Goal: Task Accomplishment & Management: Use online tool/utility

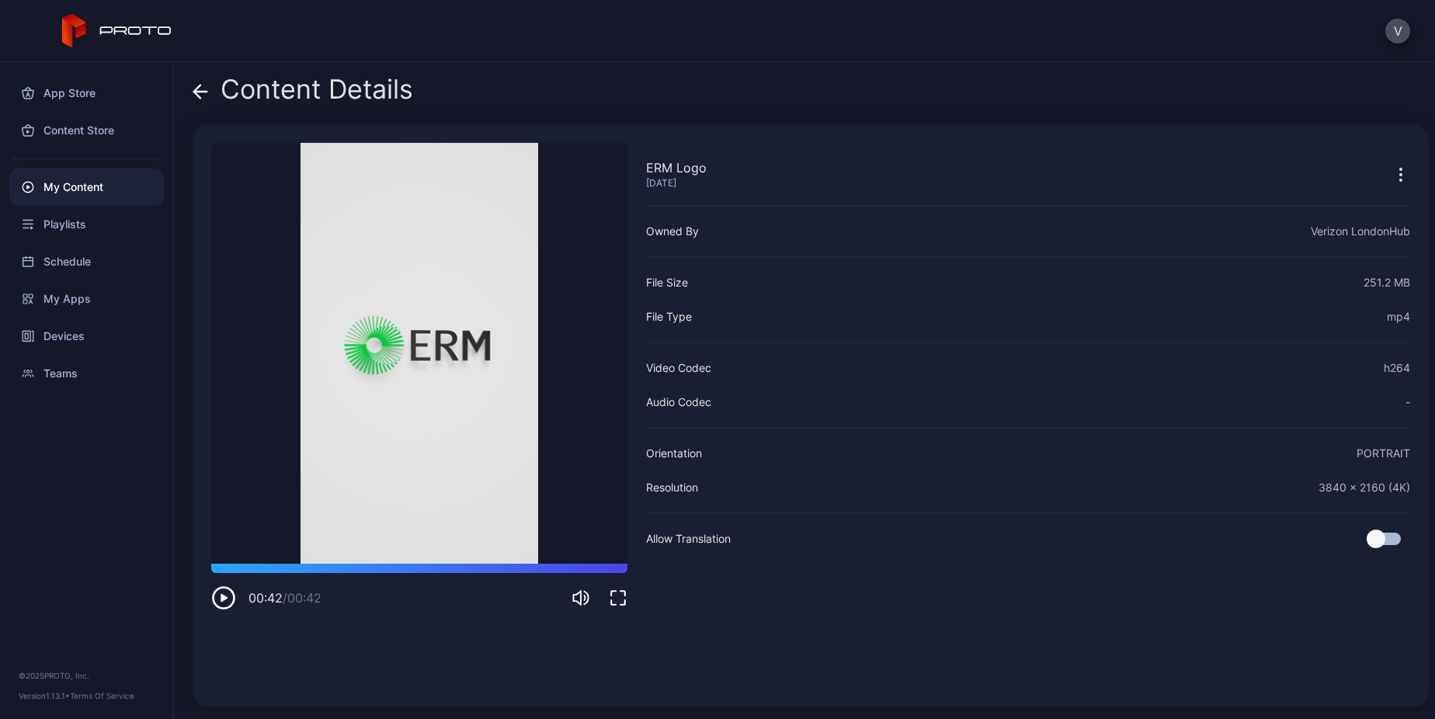
click at [208, 88] on div "Content Details" at bounding box center [303, 93] width 221 height 37
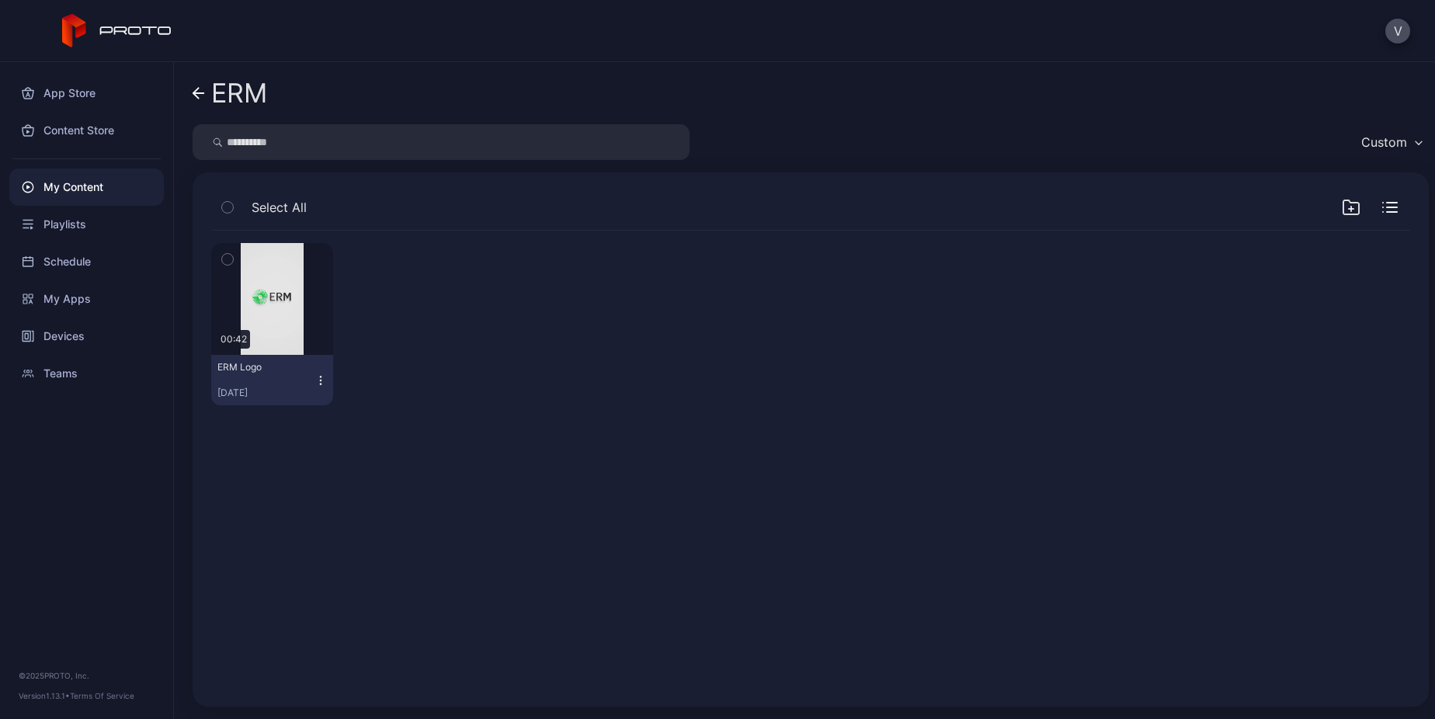
click at [197, 89] on icon at bounding box center [195, 93] width 5 height 11
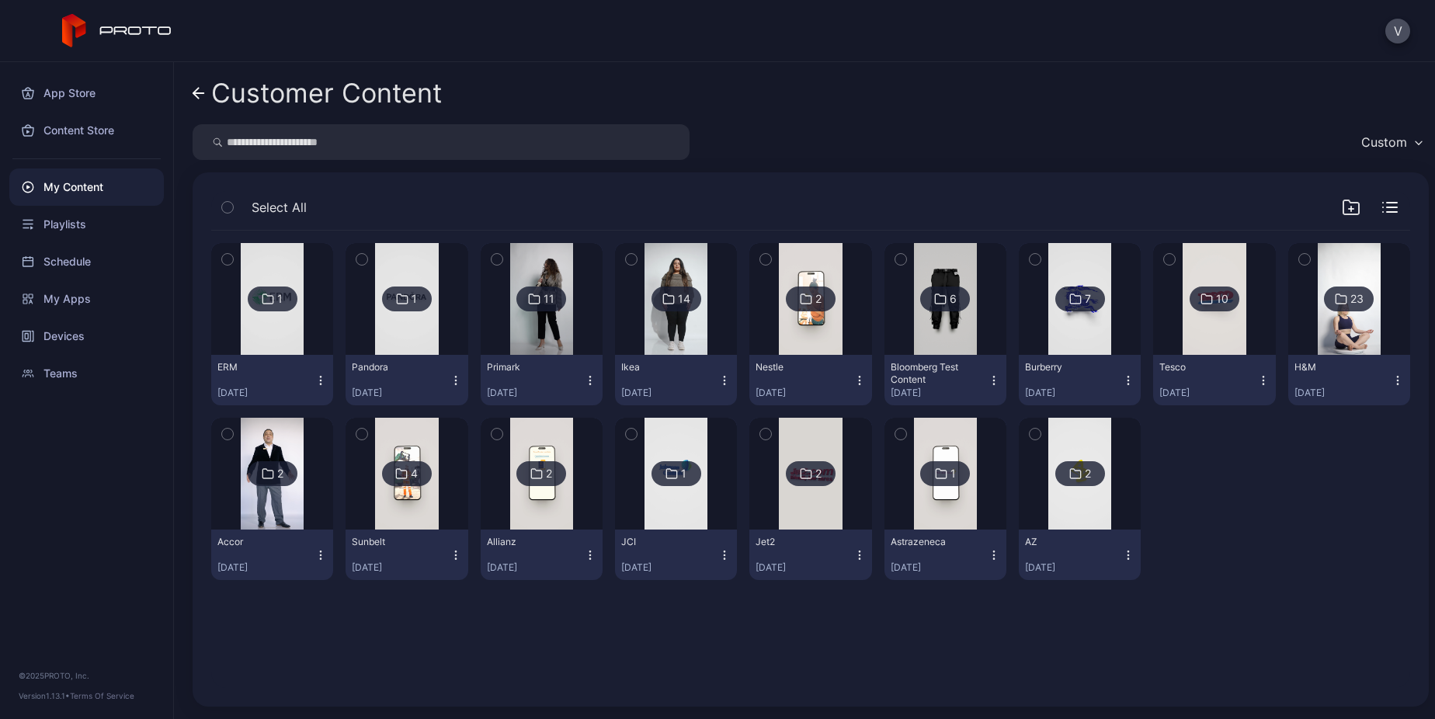
click at [198, 93] on icon at bounding box center [198, 93] width 11 height 0
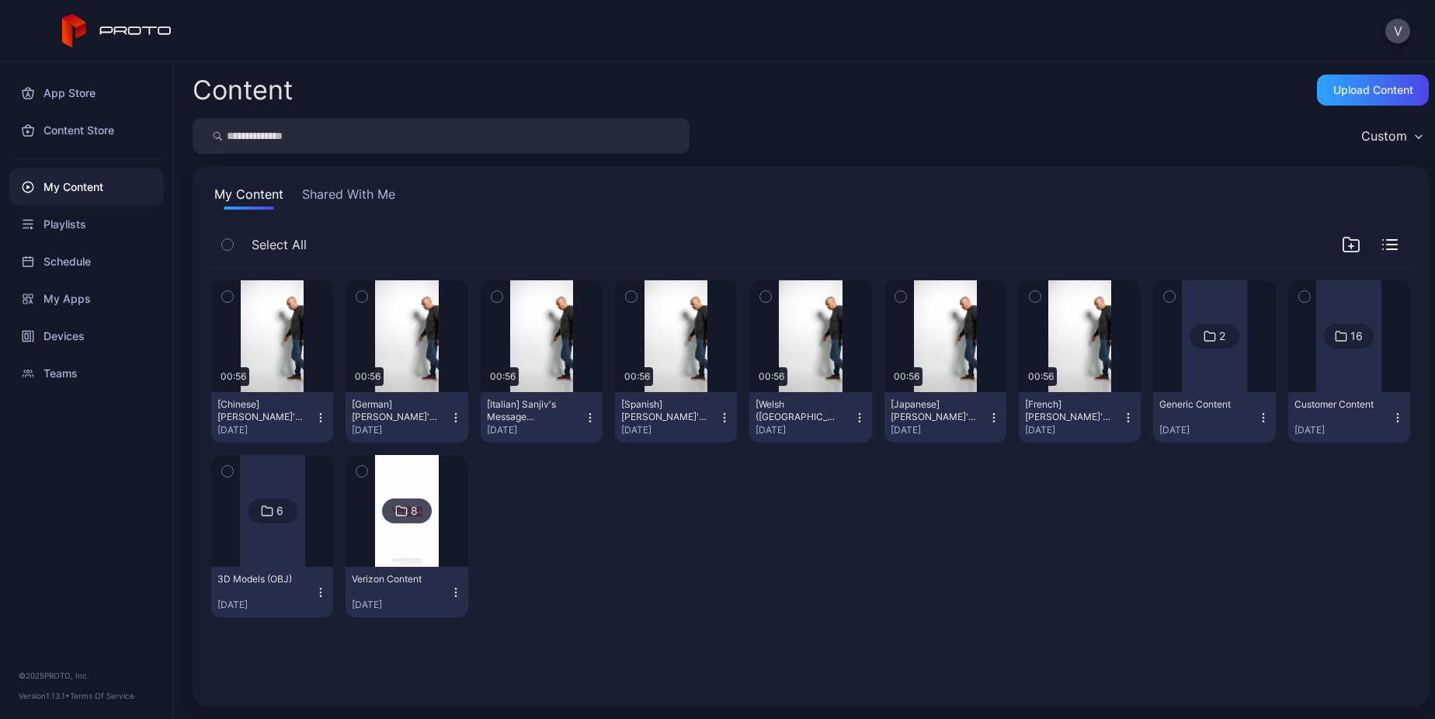
click at [357, 205] on button "Shared With Me" at bounding box center [348, 197] width 99 height 25
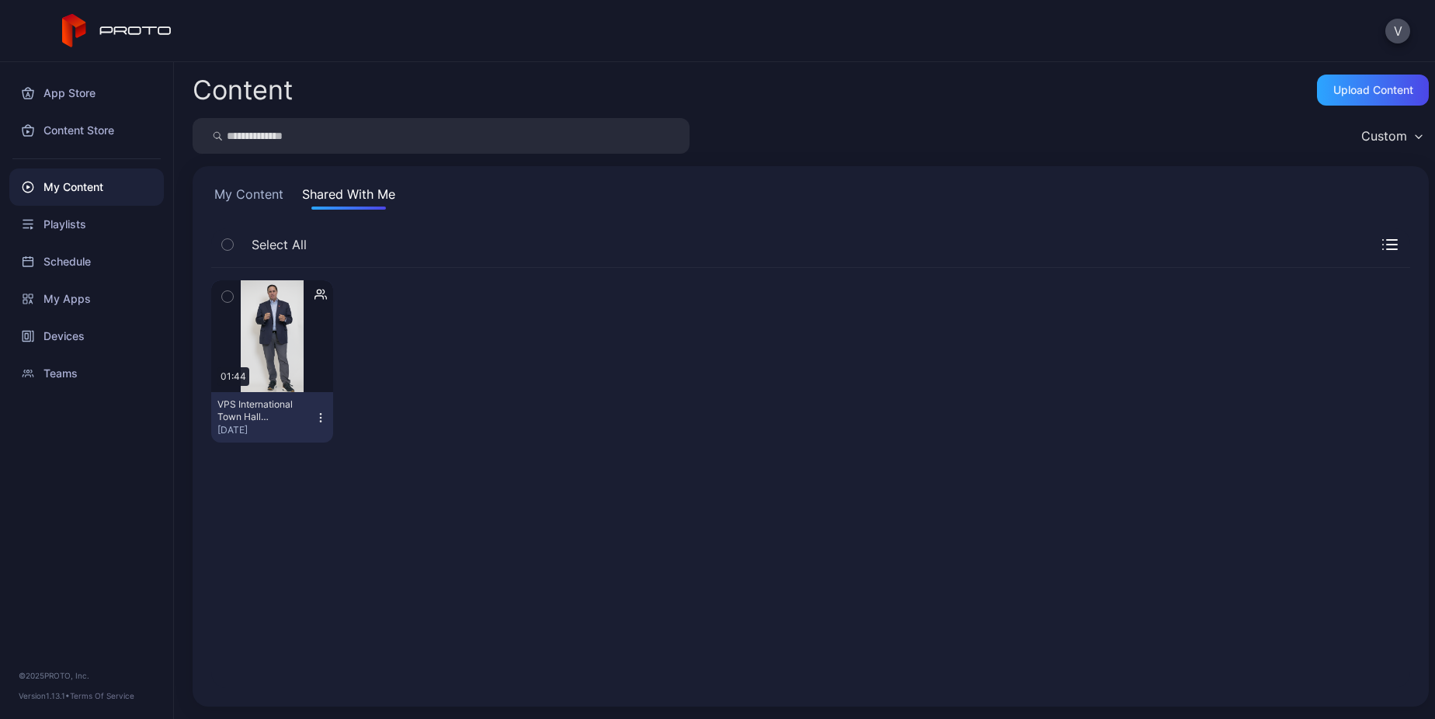
click at [229, 301] on icon "button" at bounding box center [227, 296] width 11 height 17
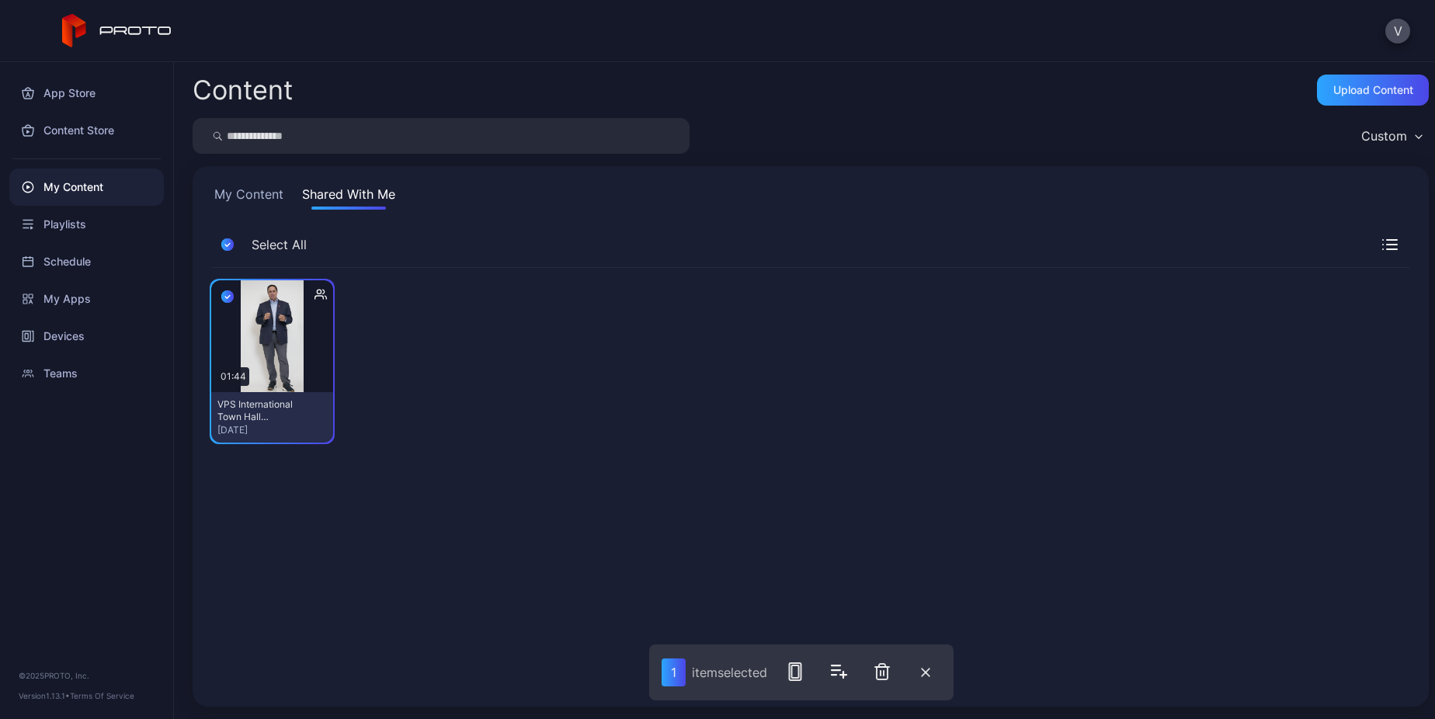
click at [899, 455] on div "Preview 01:44 VPS [GEOGRAPHIC_DATA] ([PERSON_NAME]).MP4 [DATE]" at bounding box center [811, 478] width 1224 height 445
click at [560, 371] on div "Preview 01:44 VPS [GEOGRAPHIC_DATA] ([PERSON_NAME]).MP4 [DATE]" at bounding box center [810, 361] width 1199 height 187
click at [840, 676] on icon "button" at bounding box center [839, 672] width 19 height 19
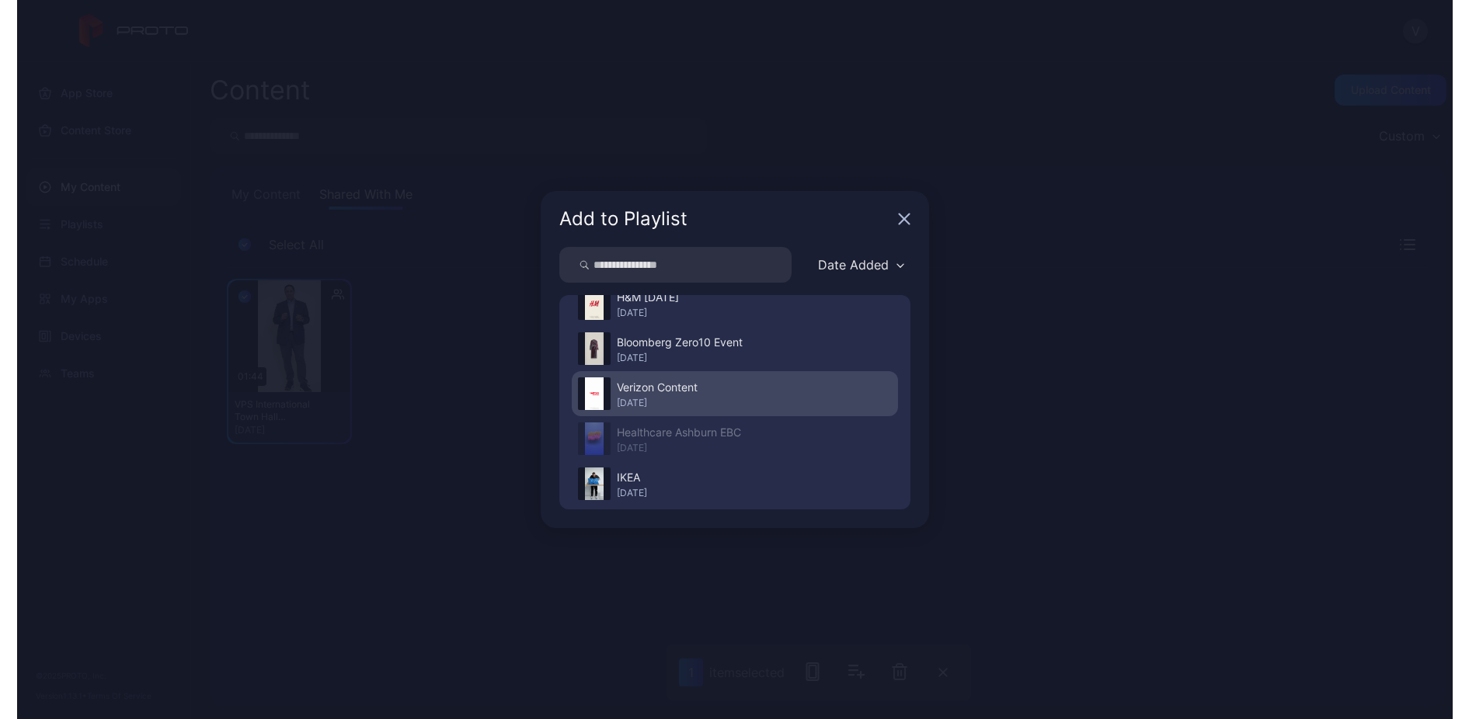
scroll to position [170, 0]
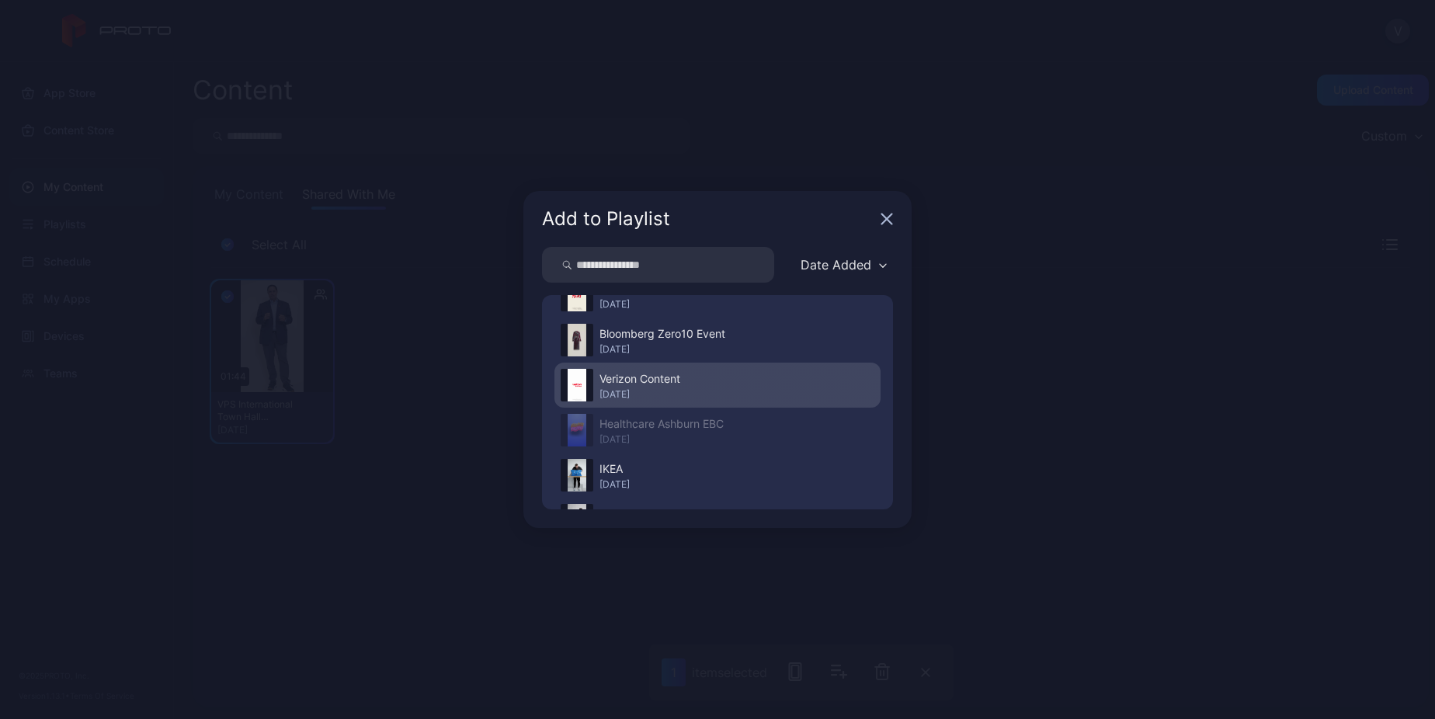
click at [649, 382] on div "Verizon Content" at bounding box center [640, 379] width 81 height 19
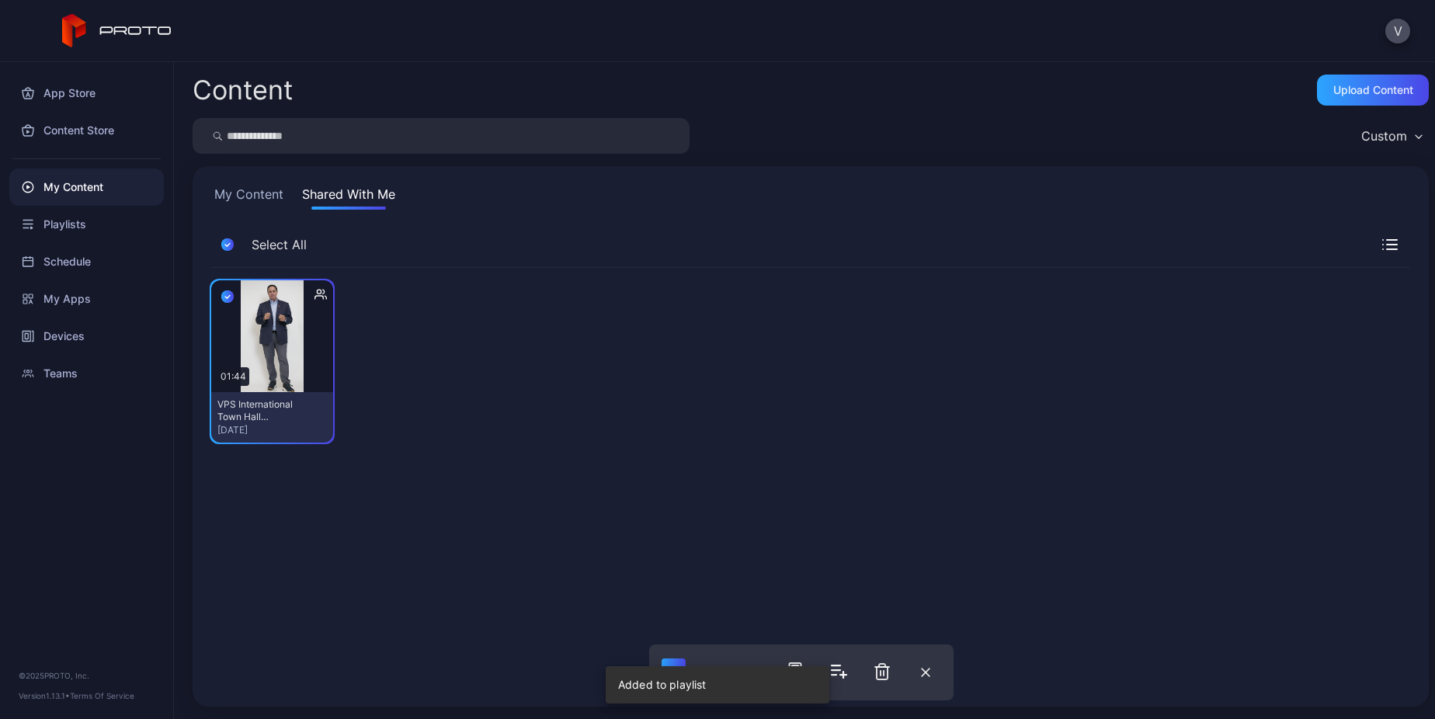
click at [69, 197] on div "My Content" at bounding box center [86, 187] width 155 height 37
click at [249, 199] on button "My Content" at bounding box center [248, 197] width 75 height 25
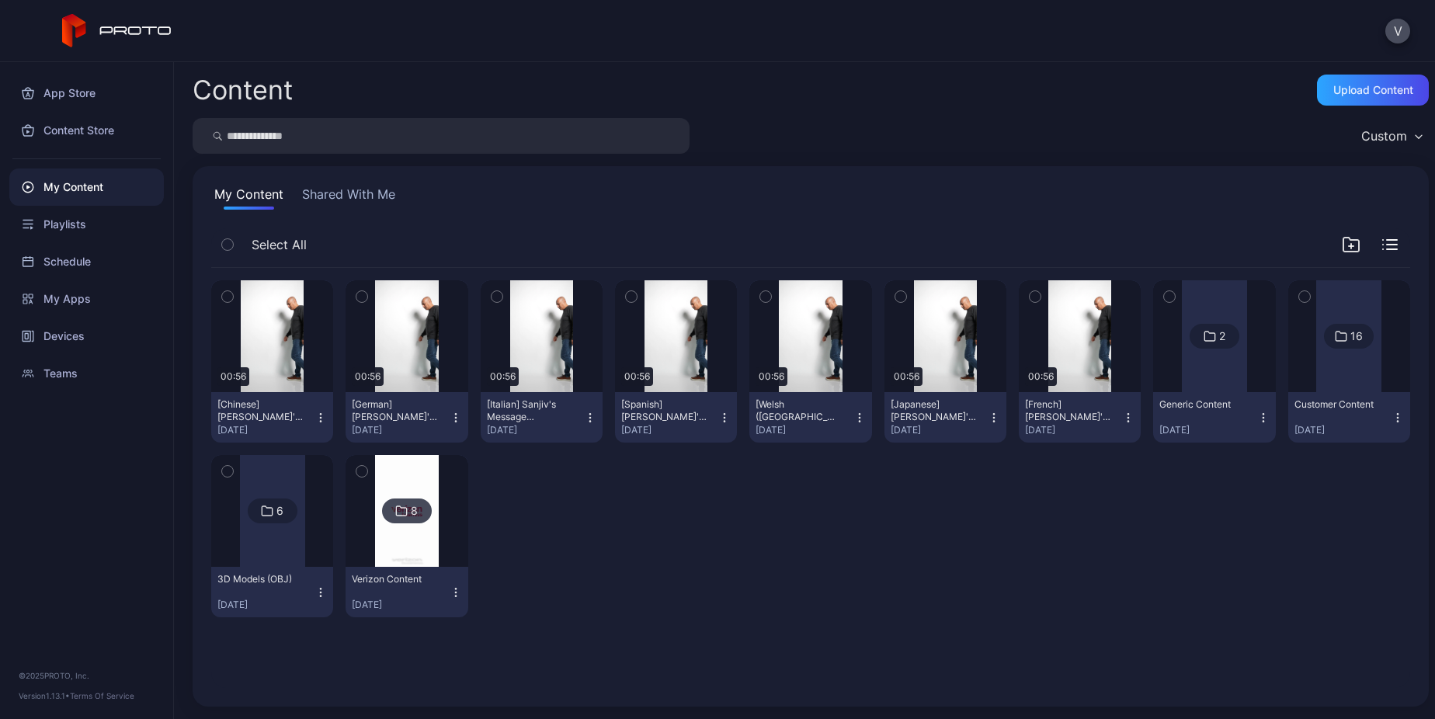
click at [760, 558] on div "Preview 00:56 [Chinese] [PERSON_NAME]'s Message Recording 3.1.mp4 [DATE] Previe…" at bounding box center [810, 449] width 1199 height 362
click at [1215, 336] on div "2" at bounding box center [1215, 336] width 50 height 25
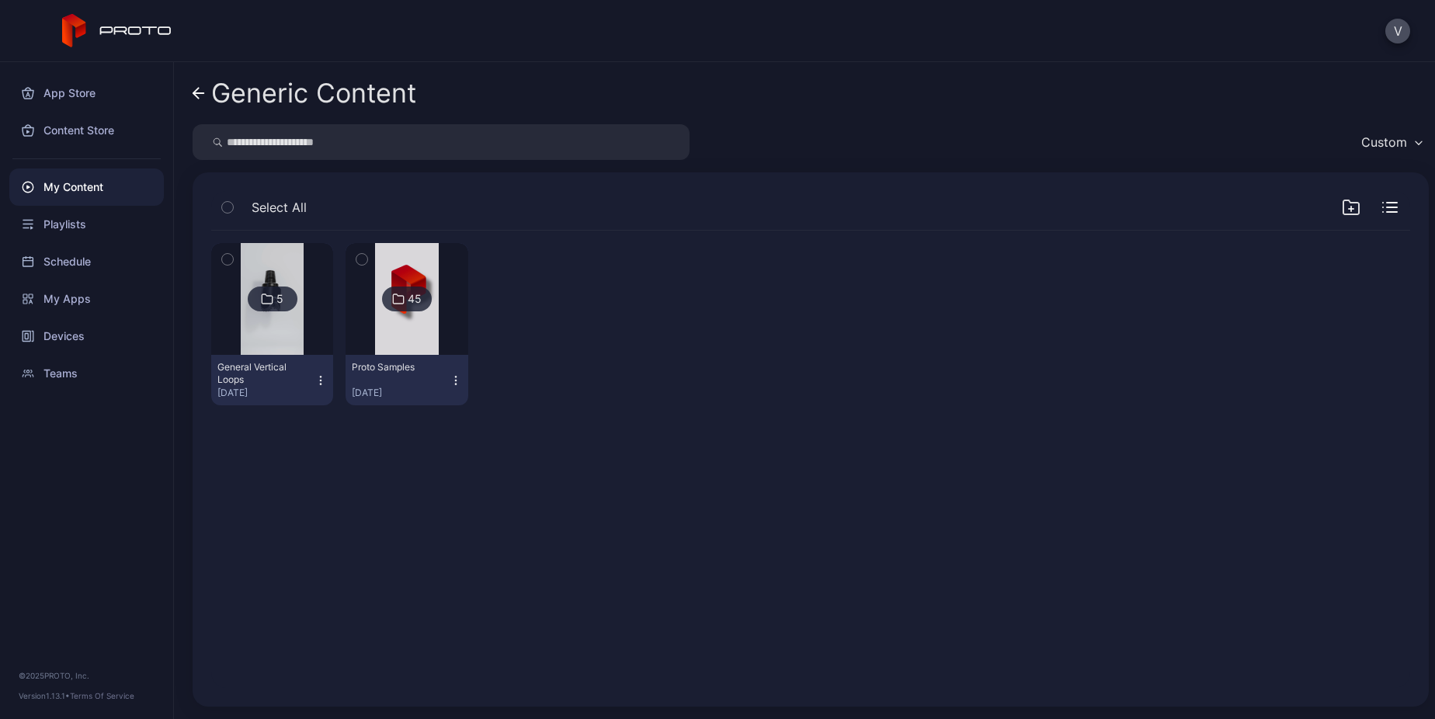
click at [202, 98] on icon at bounding box center [199, 93] width 12 height 13
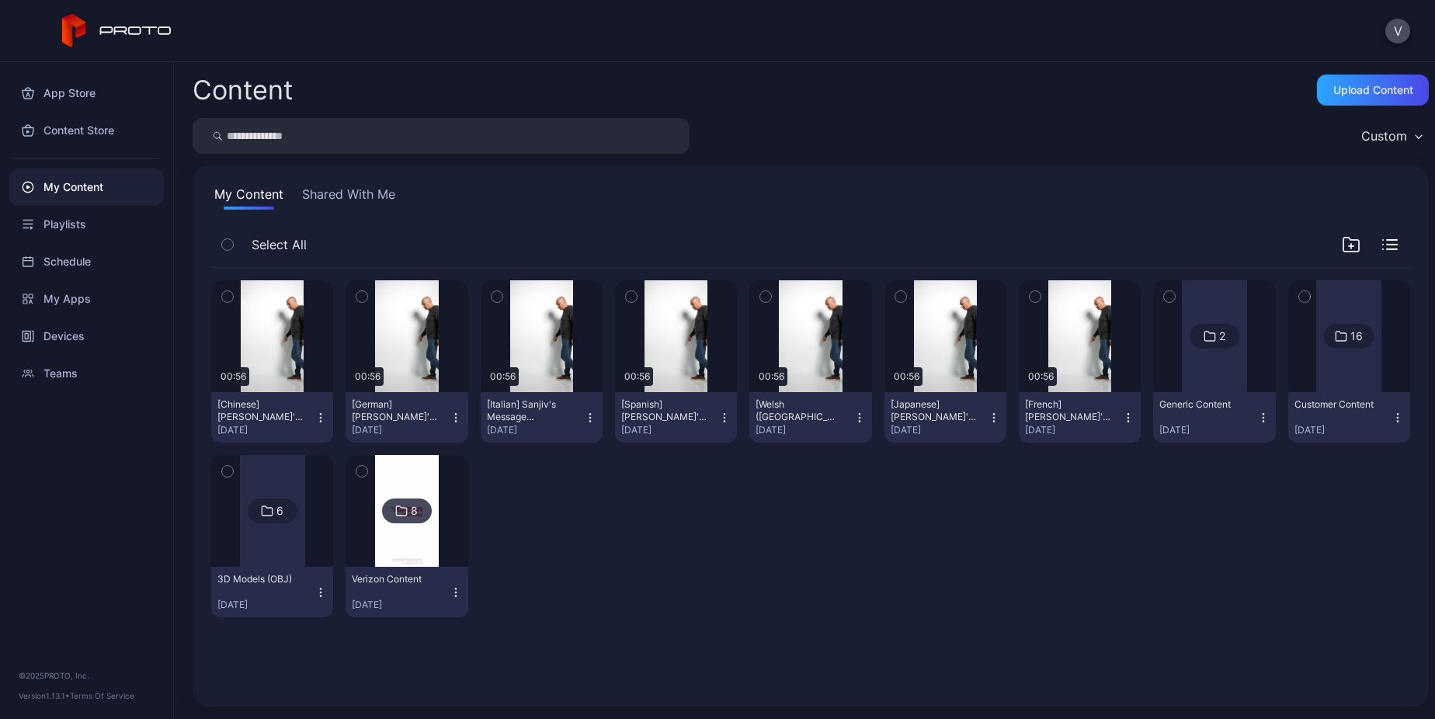
click at [1334, 357] on div at bounding box center [1349, 336] width 65 height 112
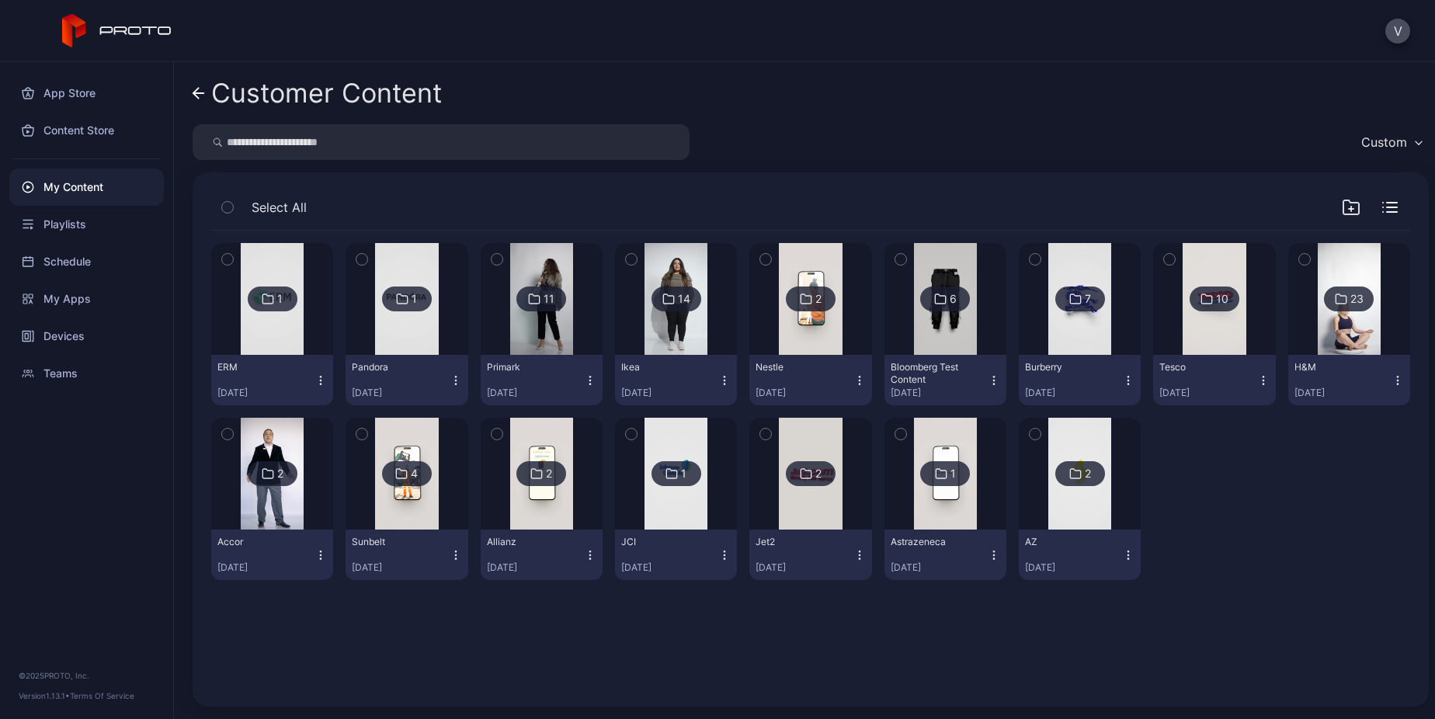
click at [199, 92] on icon at bounding box center [199, 93] width 12 height 13
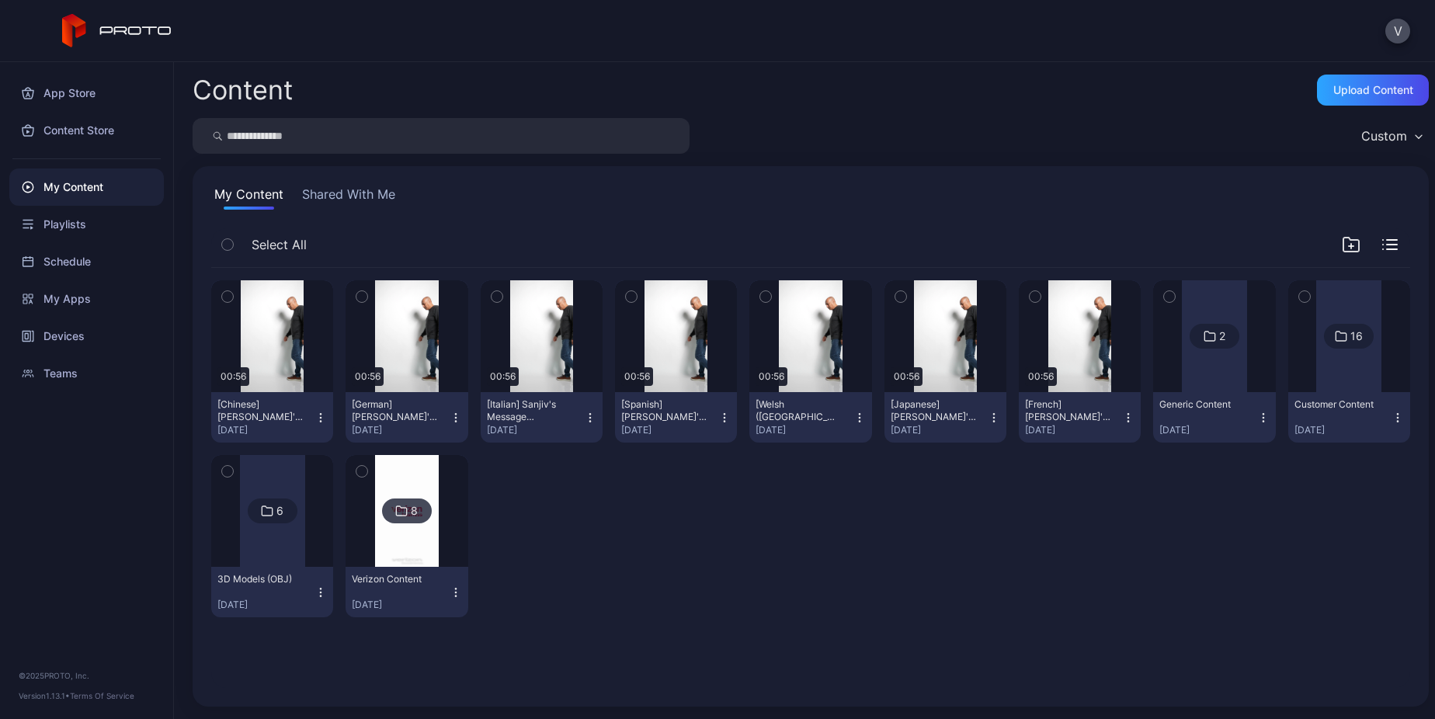
click at [506, 500] on div at bounding box center [542, 536] width 122 height 162
click at [1188, 350] on div at bounding box center [1214, 336] width 65 height 112
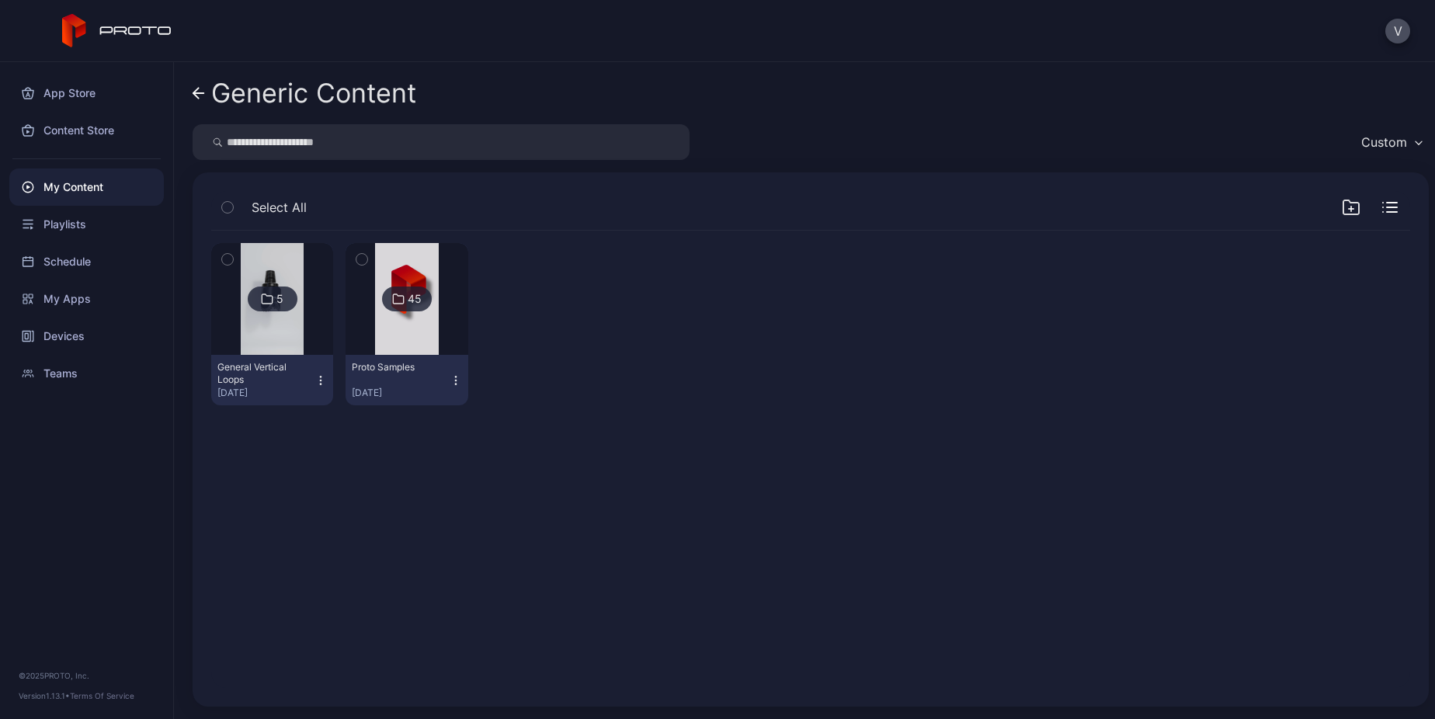
click at [207, 100] on link "Generic Content" at bounding box center [305, 93] width 224 height 37
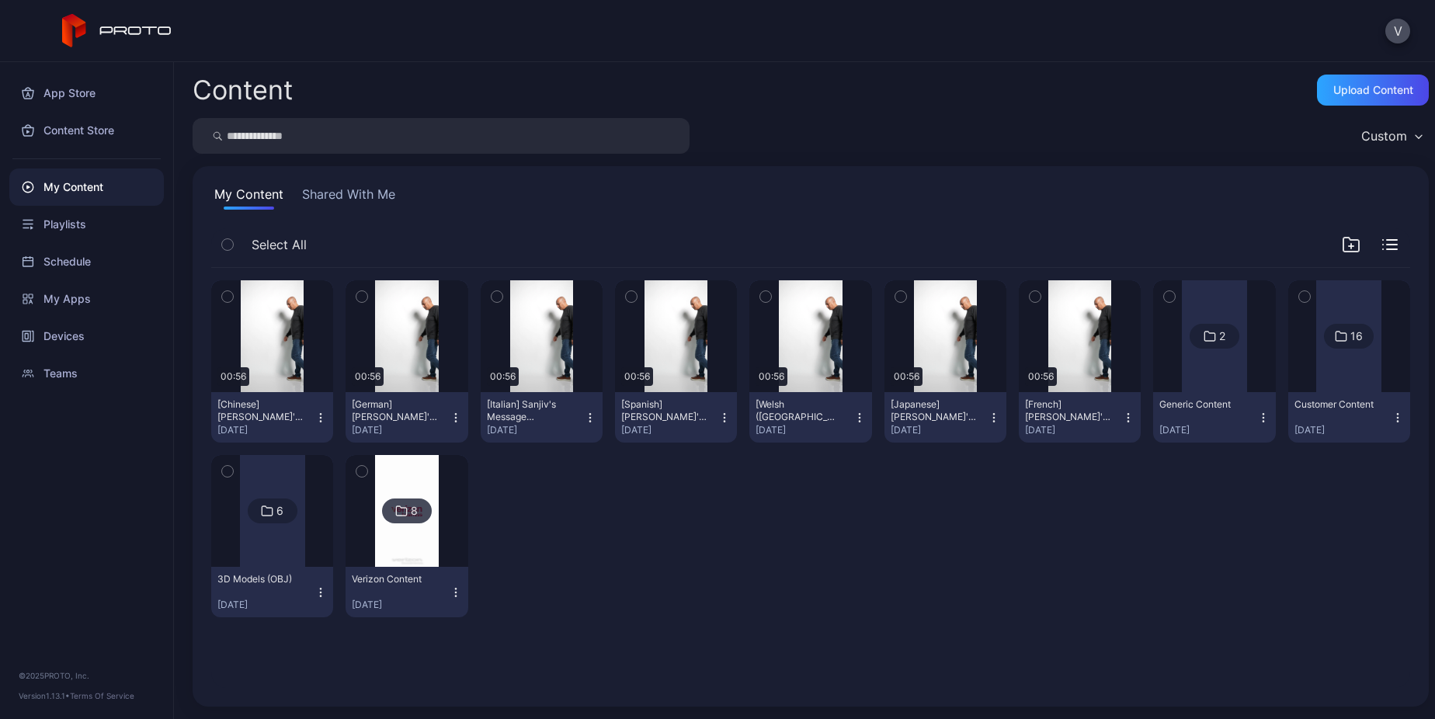
click at [382, 510] on div "8" at bounding box center [407, 511] width 50 height 25
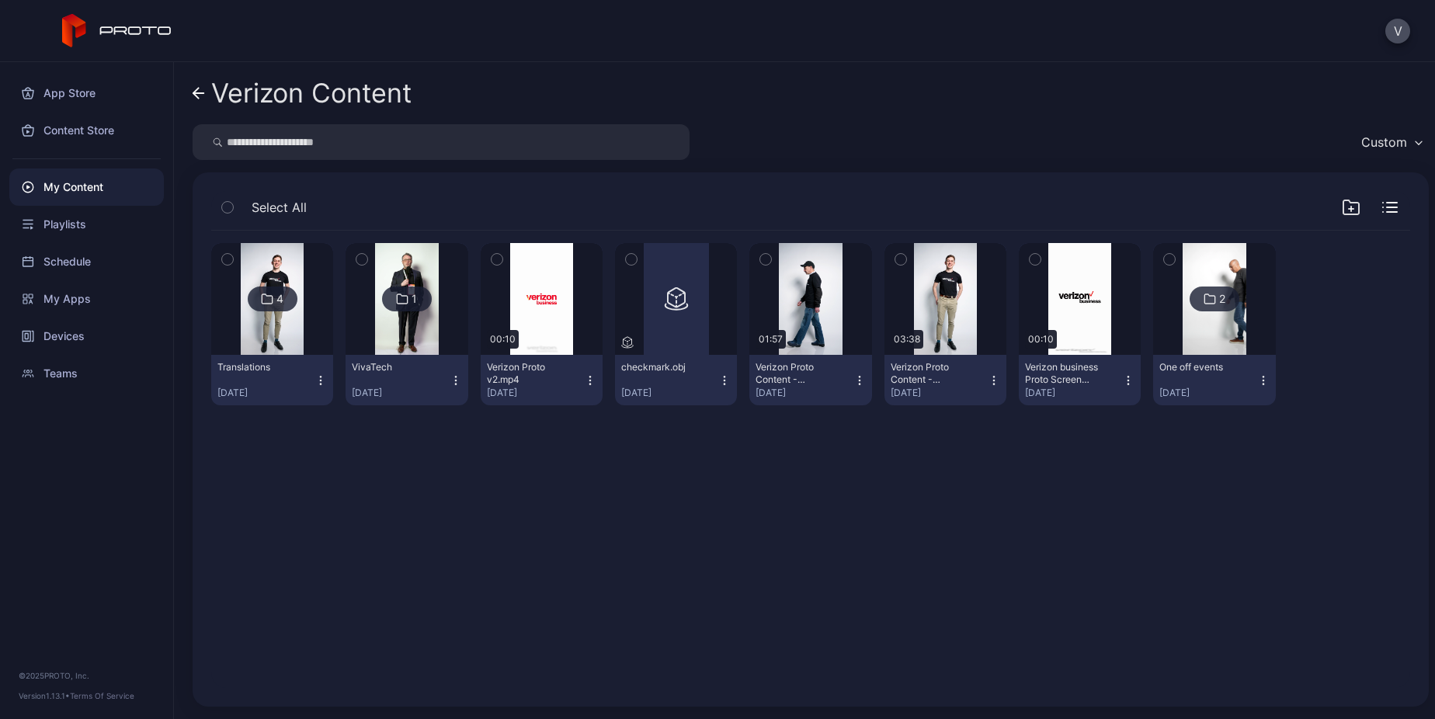
click at [207, 93] on link "Verizon Content" at bounding box center [302, 93] width 219 height 37
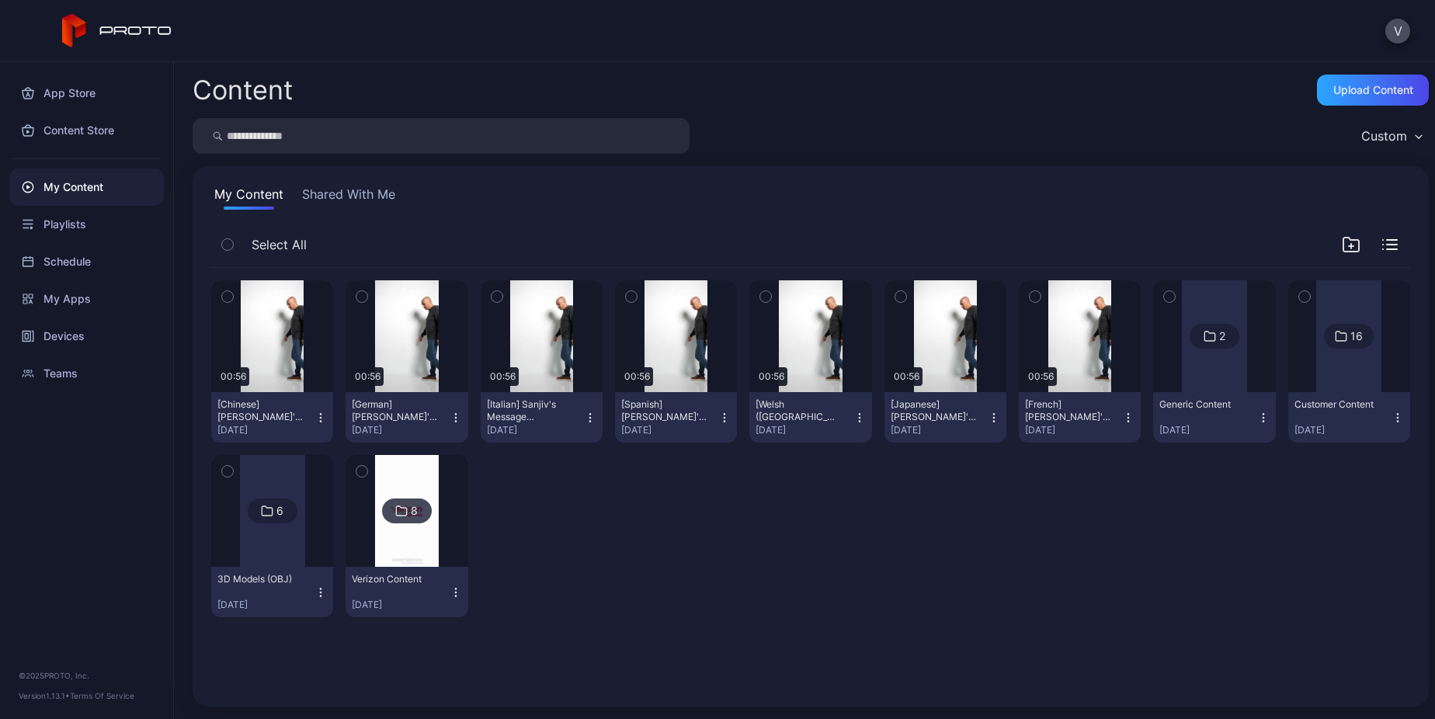
click at [226, 291] on icon "button" at bounding box center [227, 296] width 11 height 17
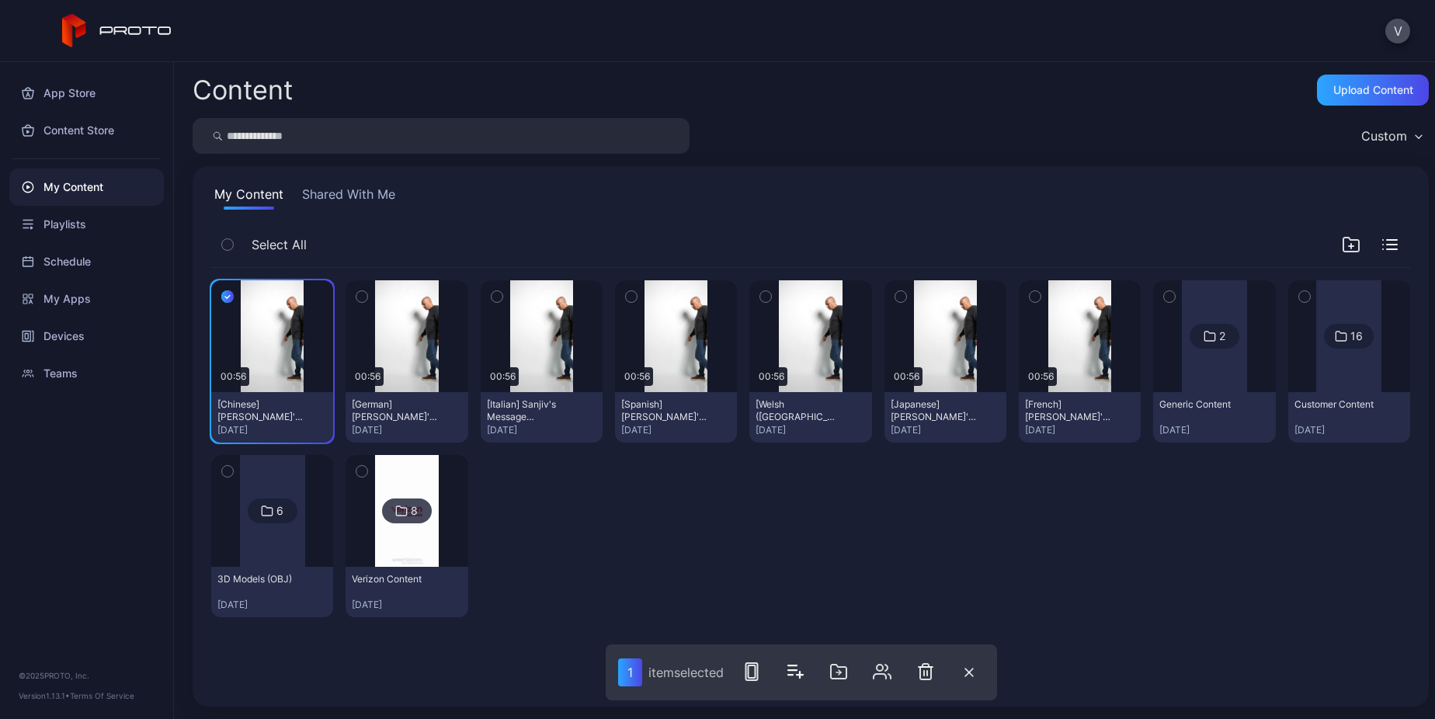
click at [360, 289] on icon "button" at bounding box center [362, 296] width 11 height 17
drag, startPoint x: 494, startPoint y: 294, endPoint x: 590, endPoint y: 293, distance: 95.6
click at [496, 293] on icon "button" at bounding box center [497, 296] width 11 height 17
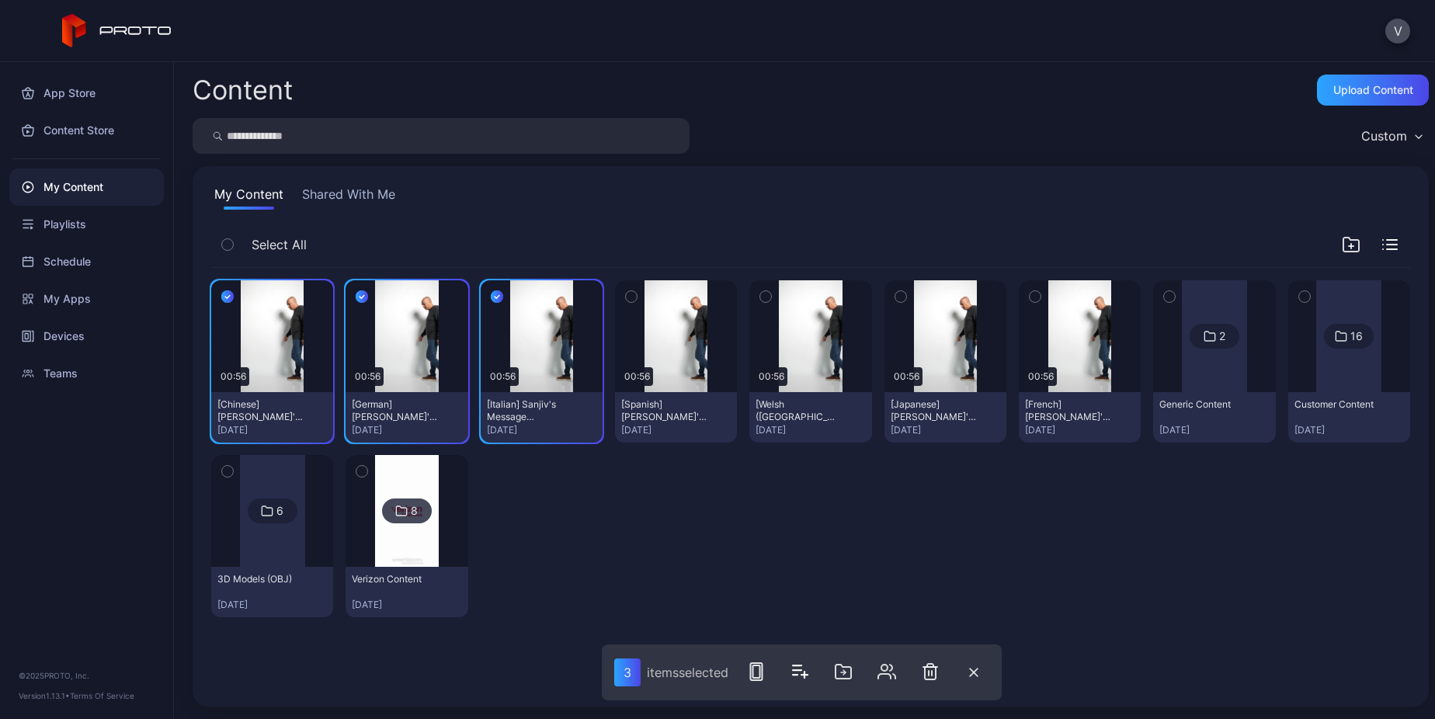
click at [632, 294] on button "button" at bounding box center [631, 296] width 33 height 33
click at [768, 297] on button "button" at bounding box center [766, 296] width 33 height 33
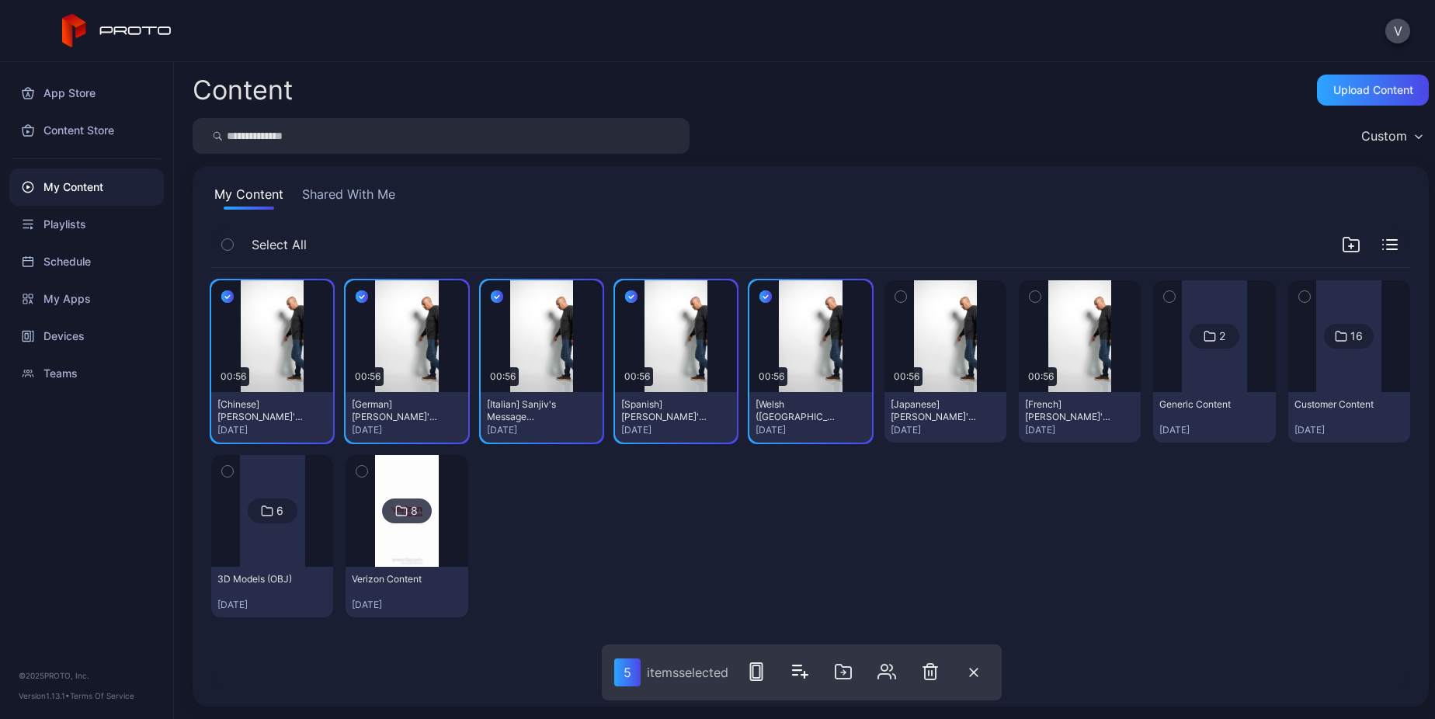
click at [896, 295] on icon "button" at bounding box center [901, 296] width 11 height 17
drag, startPoint x: 1030, startPoint y: 293, endPoint x: 984, endPoint y: 347, distance: 71.1
click at [1030, 293] on button "button" at bounding box center [1035, 296] width 33 height 33
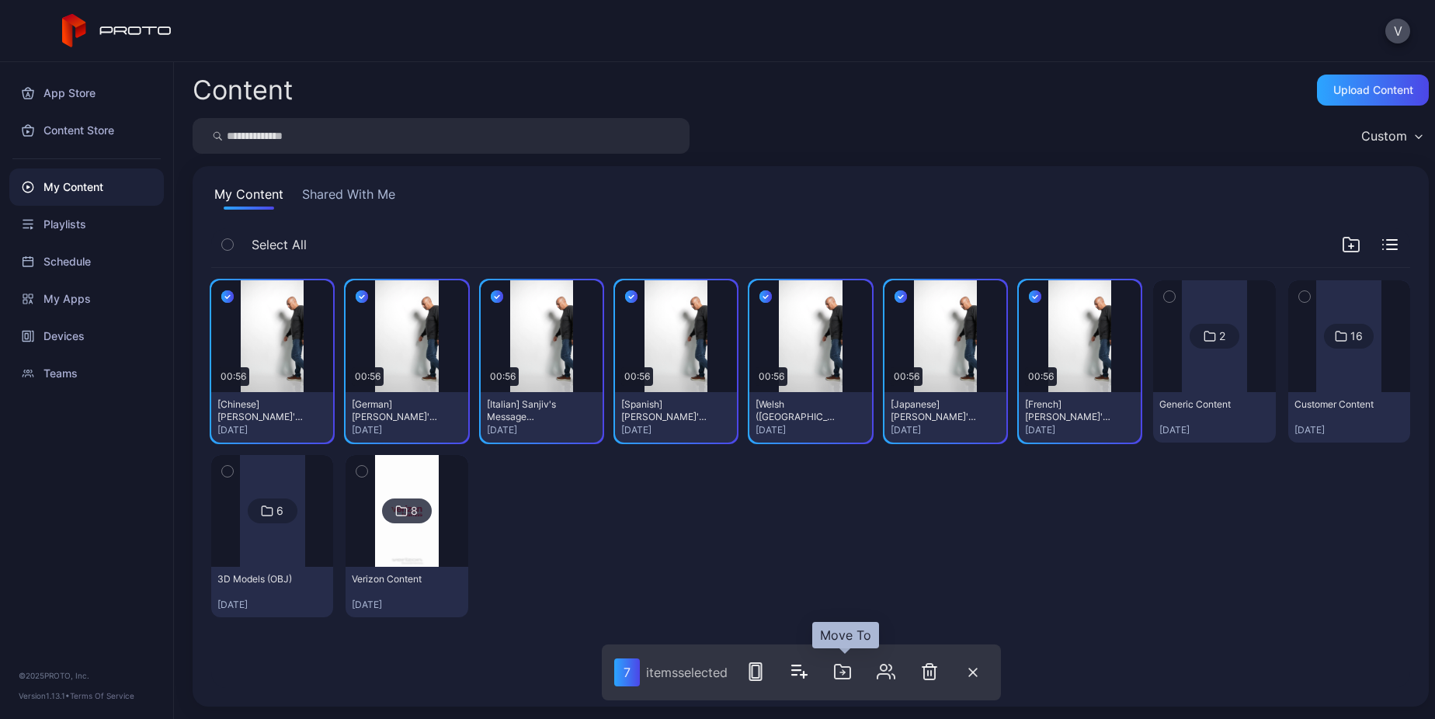
click at [833, 675] on button "button" at bounding box center [842, 671] width 31 height 31
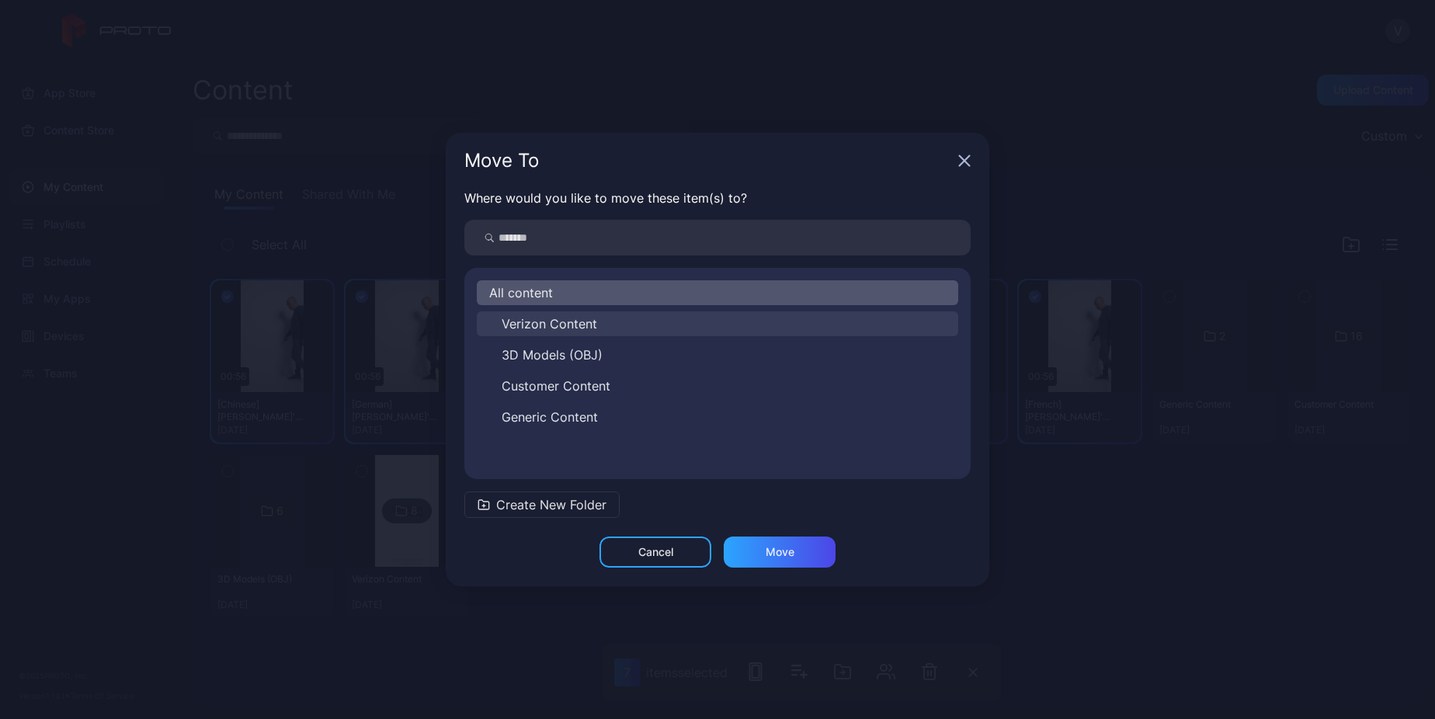
click at [529, 317] on span "Verizon Content" at bounding box center [550, 324] width 96 height 19
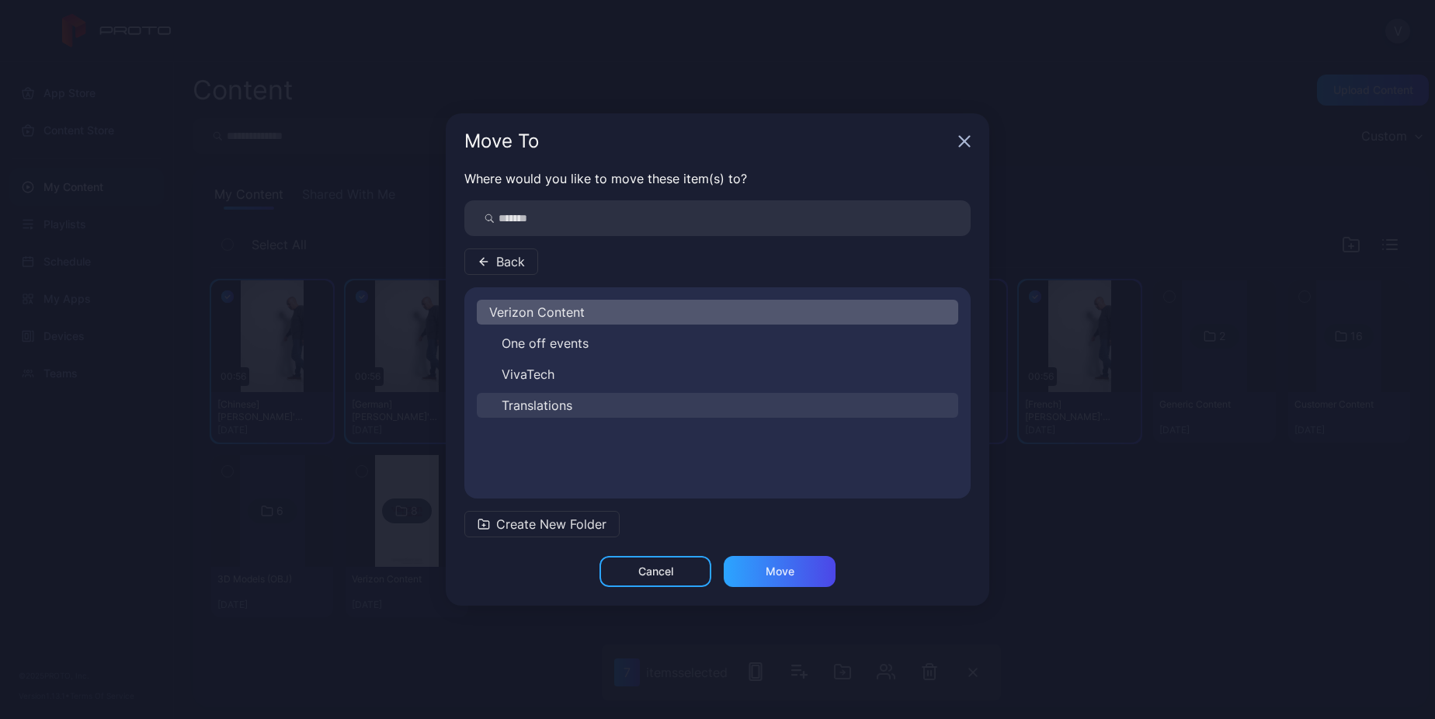
click at [535, 405] on span "Translations" at bounding box center [537, 405] width 71 height 19
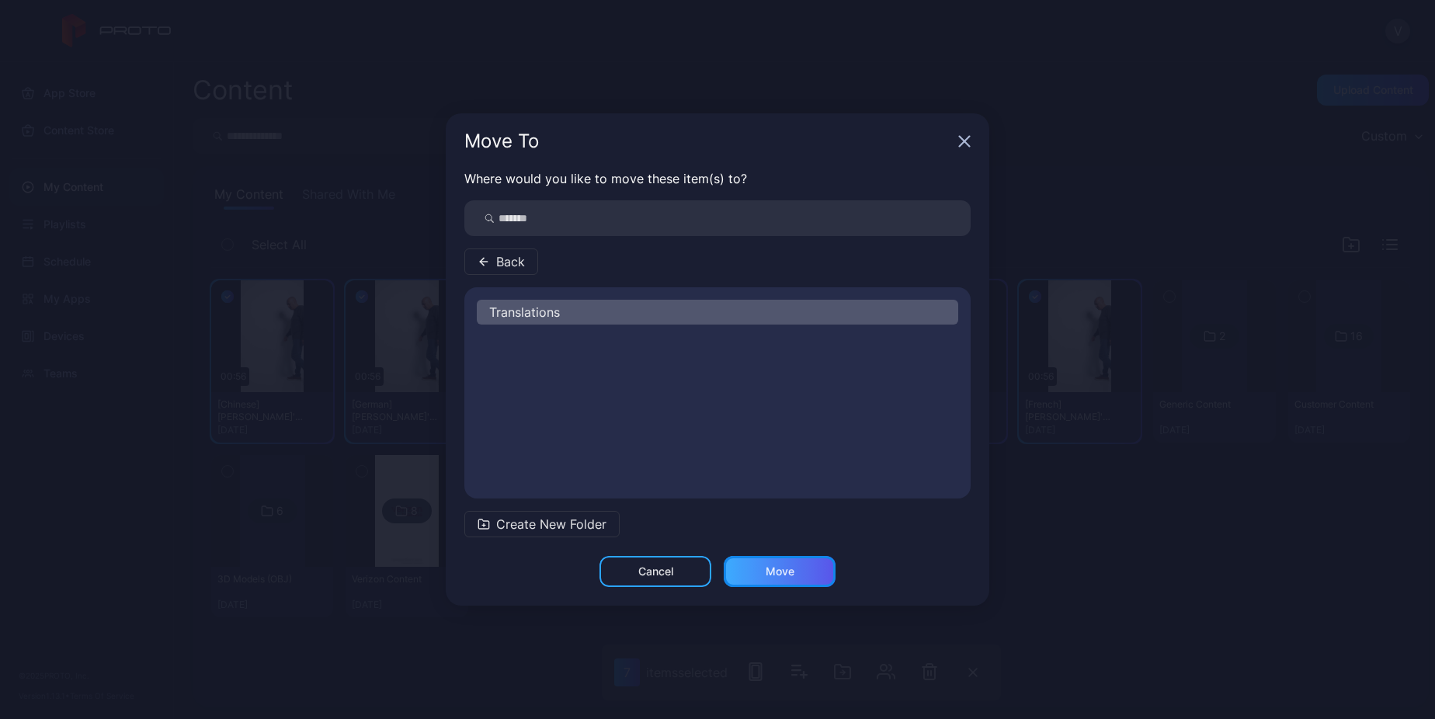
click at [804, 574] on div "Move" at bounding box center [780, 571] width 112 height 31
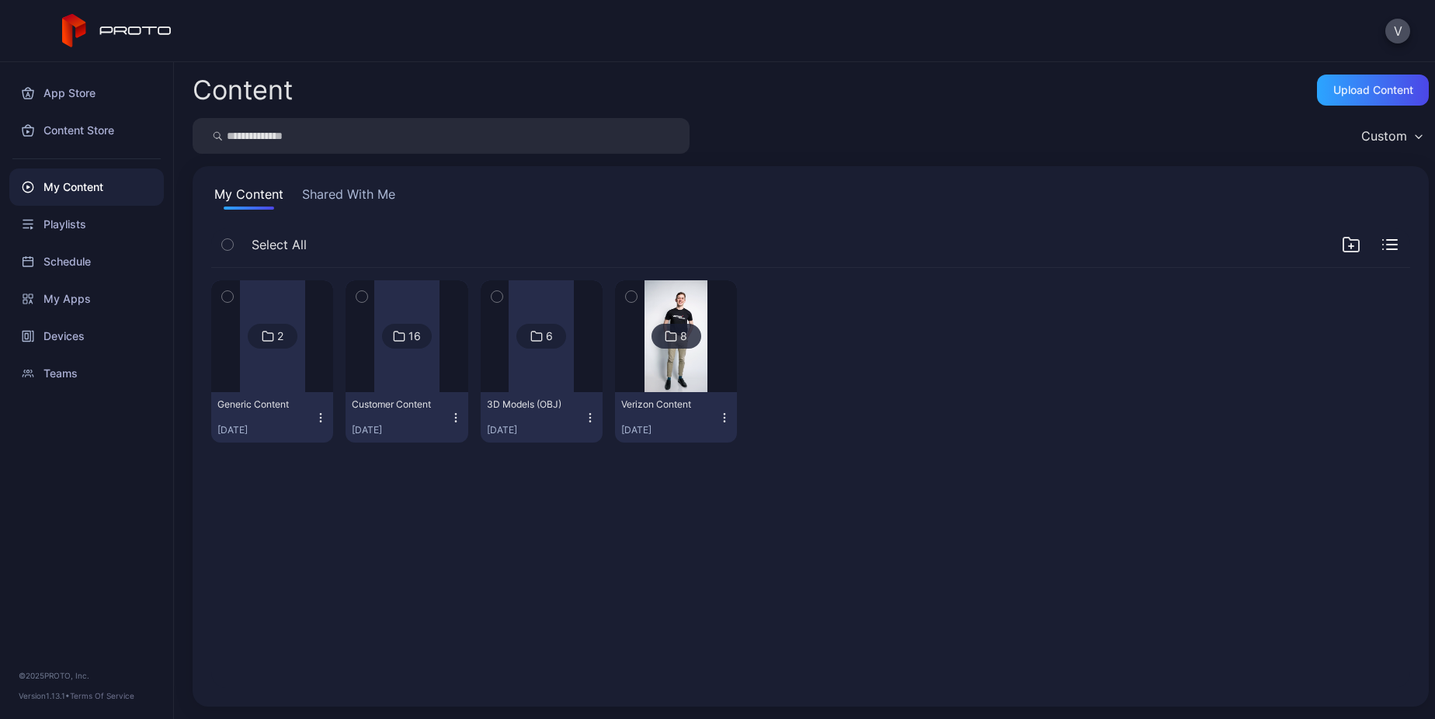
click at [989, 391] on div "2 Generic Content [DATE] 16 Customer Content [DATE] 6 3D Models (OBJ) [DATE] 8 …" at bounding box center [810, 361] width 1199 height 187
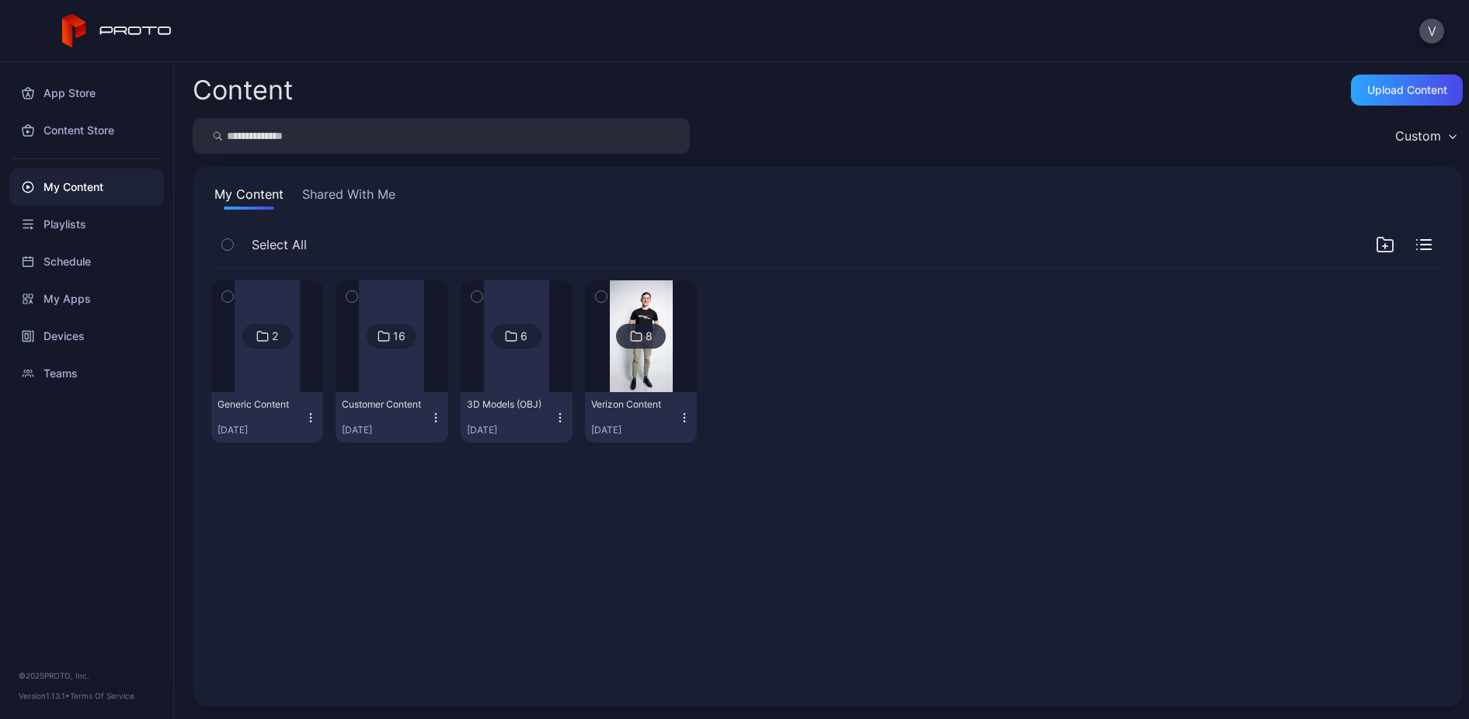
click at [418, 554] on div "2 Generic Content [DATE] 16 Customer Content [DATE] 6 3D Models (OBJ) [DATE] 8 …" at bounding box center [828, 478] width 1258 height 445
